Goal: Task Accomplishment & Management: Manage account settings

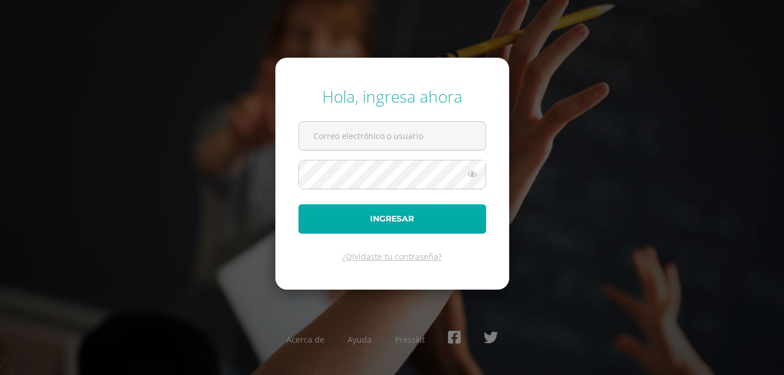
type input "[EMAIL_ADDRESS][DOMAIN_NAME]"
click at [418, 218] on button "Ingresar" at bounding box center [393, 218] width 188 height 29
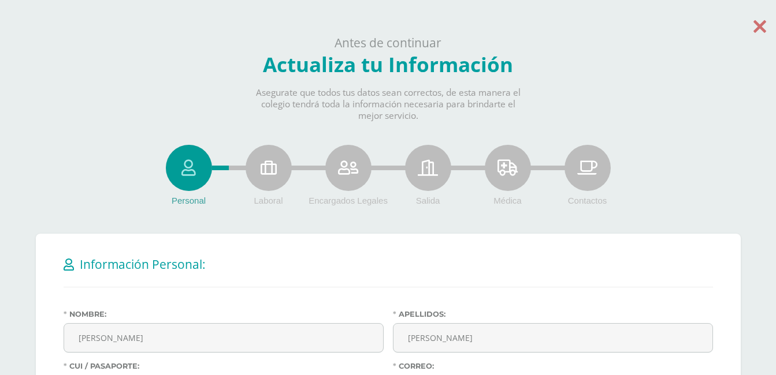
click at [758, 29] on icon at bounding box center [759, 26] width 13 height 20
